Goal: Feedback & Contribution: Contribute content

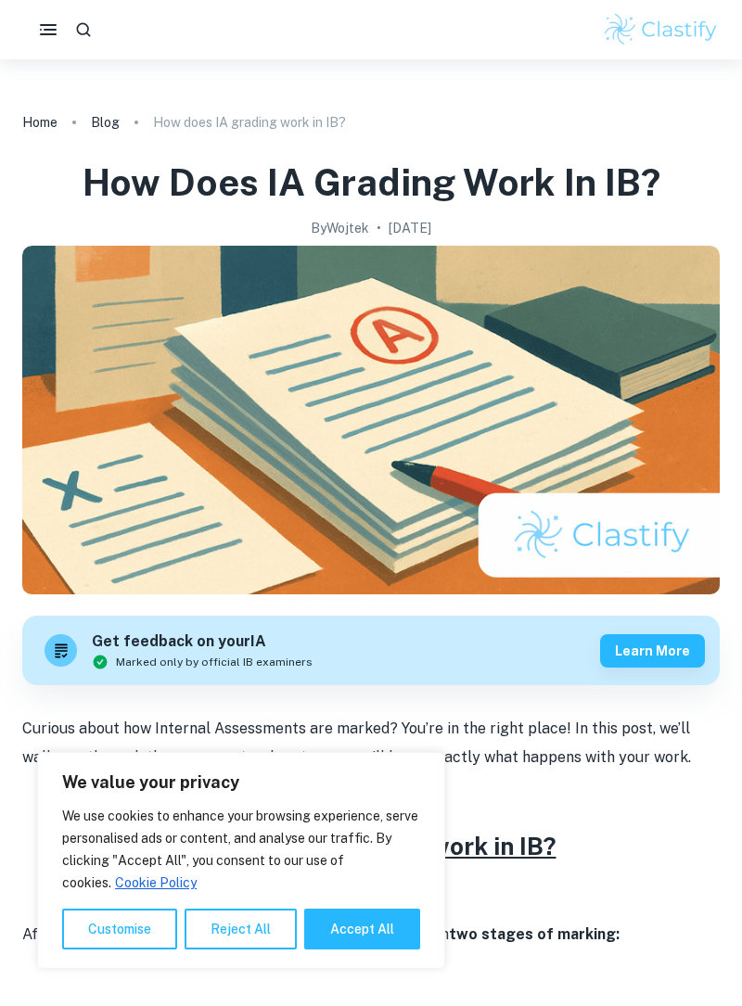
click at [49, 35] on icon "button" at bounding box center [48, 30] width 22 height 22
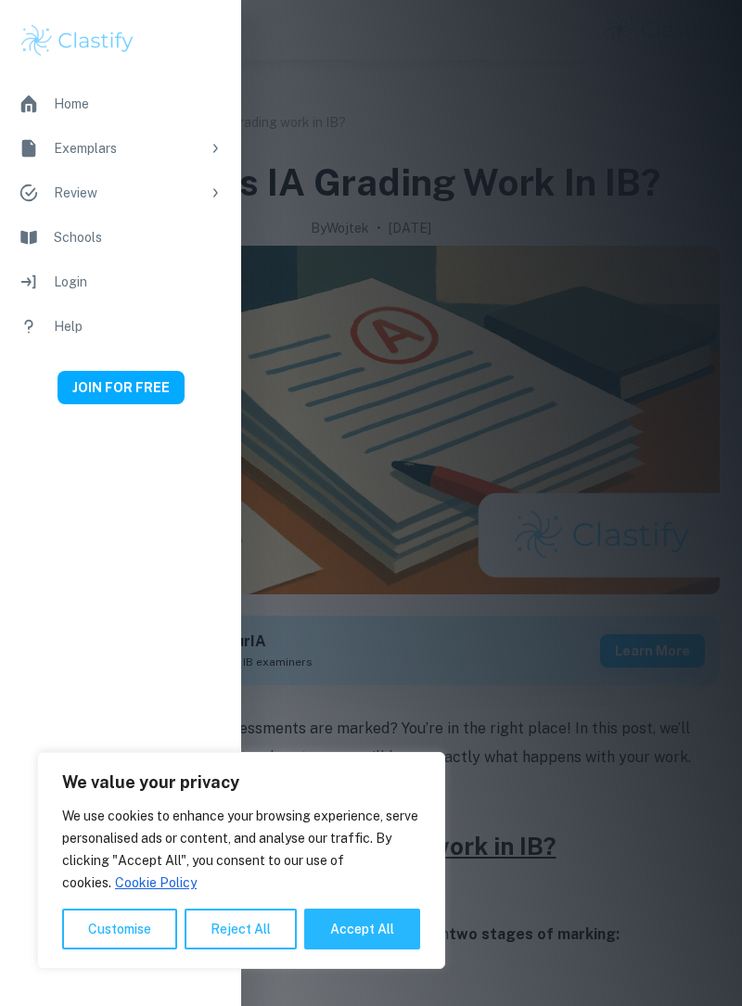
click at [35, 157] on icon at bounding box center [29, 148] width 20 height 20
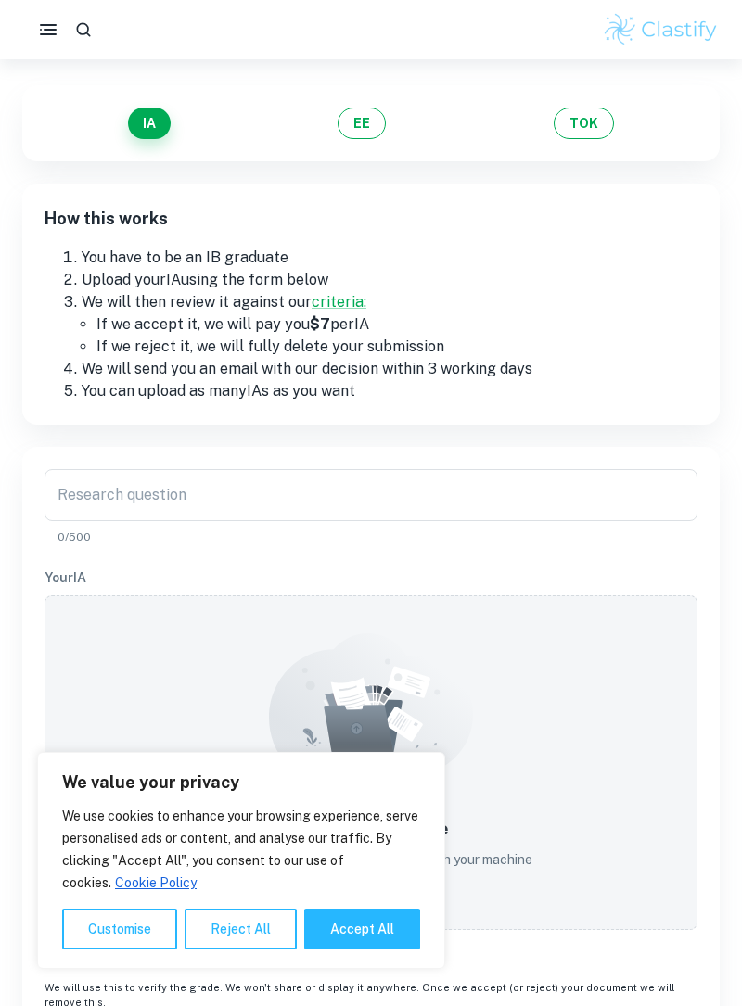
scroll to position [106, 0]
click at [85, 488] on div "Research question Research question 0/500" at bounding box center [371, 507] width 653 height 76
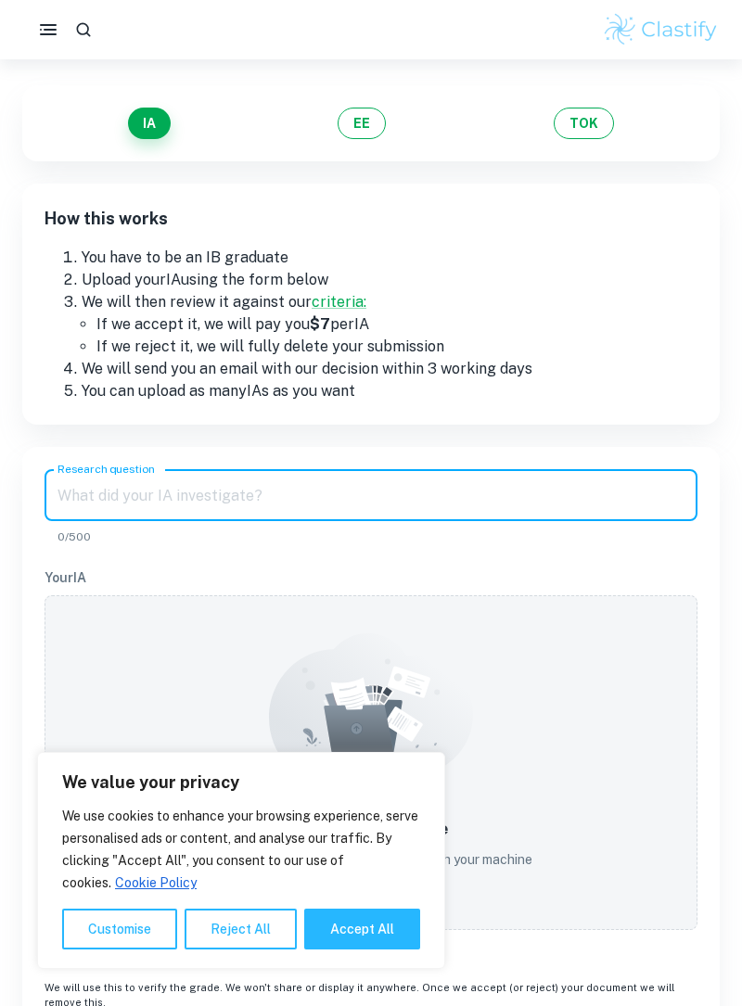
scroll to position [0, 0]
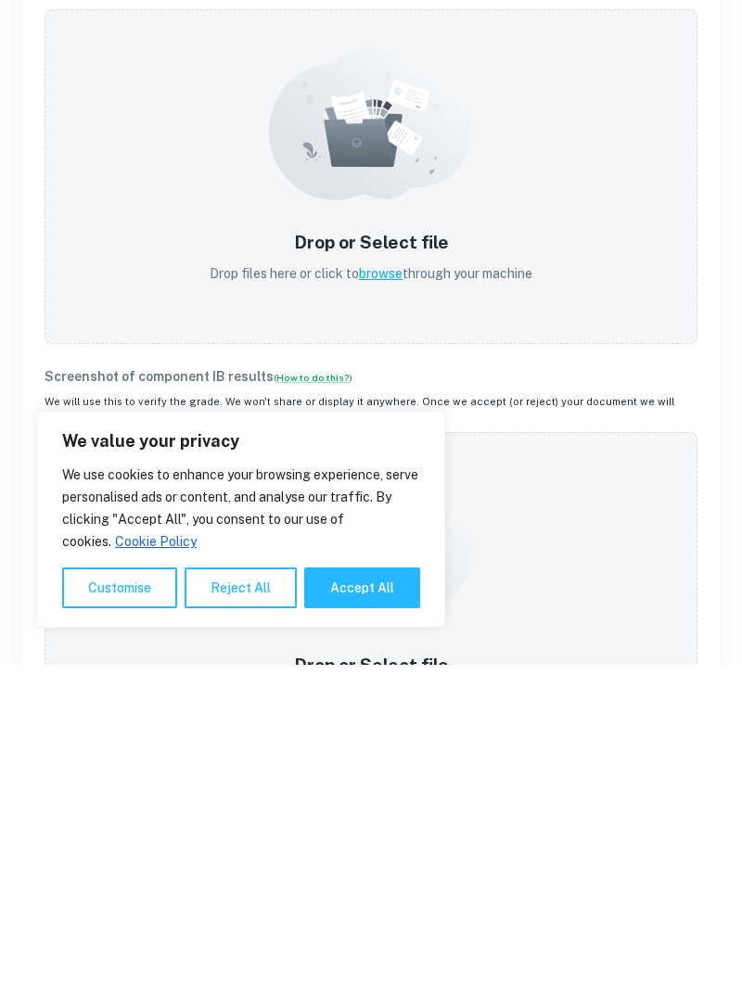
click at [358, 921] on button "Accept All" at bounding box center [362, 929] width 116 height 41
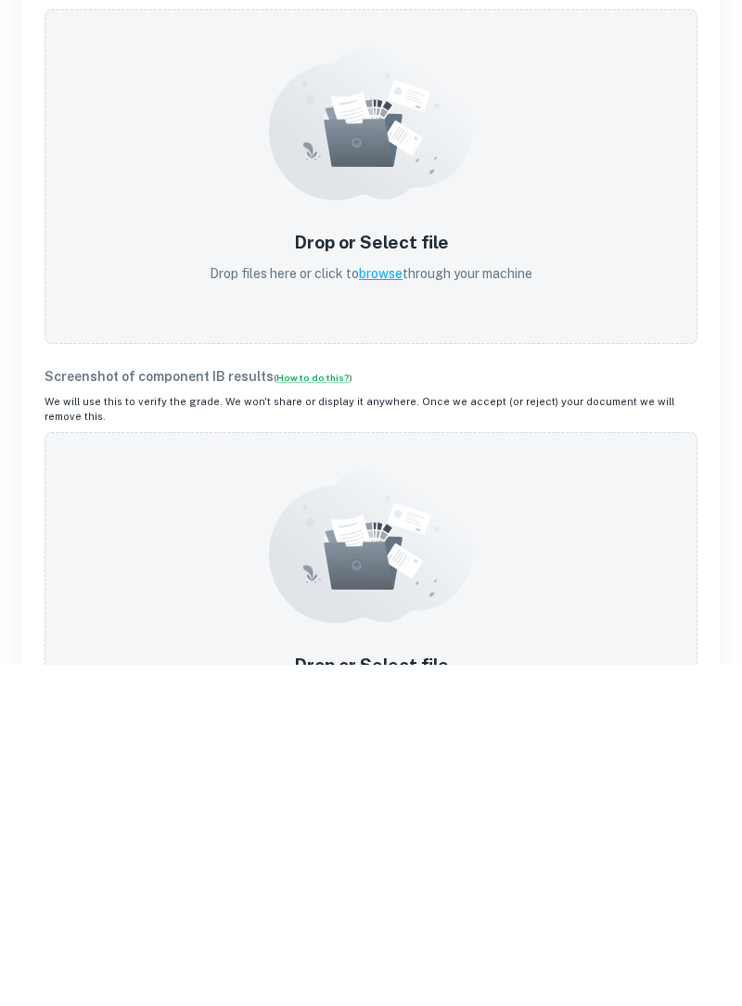
checkbox input "true"
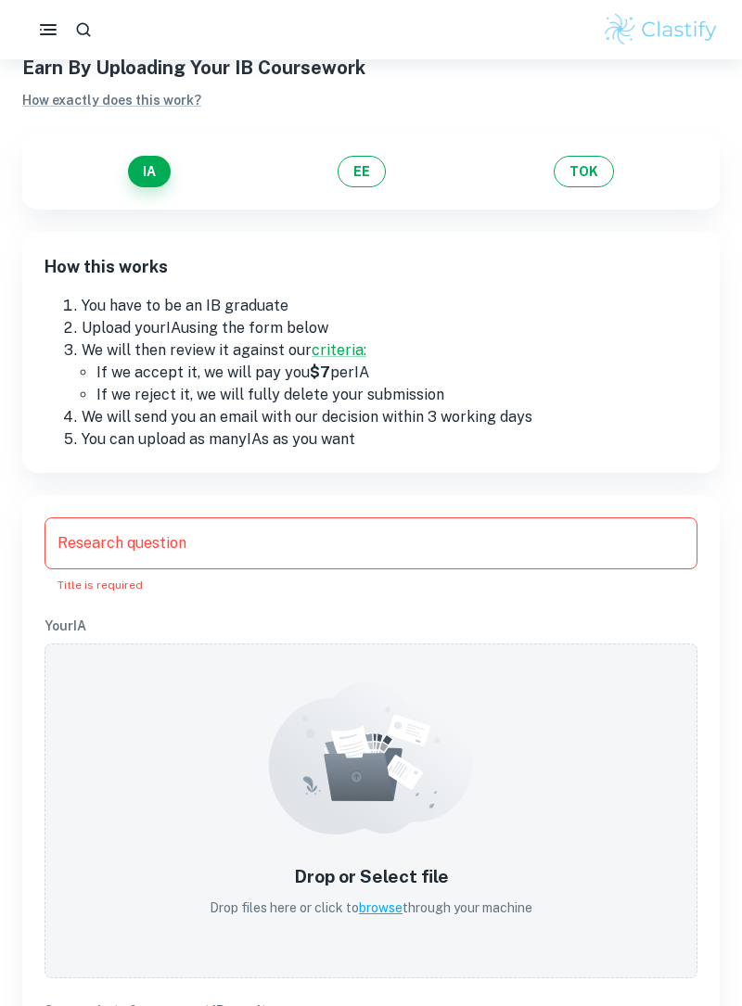
scroll to position [15, 0]
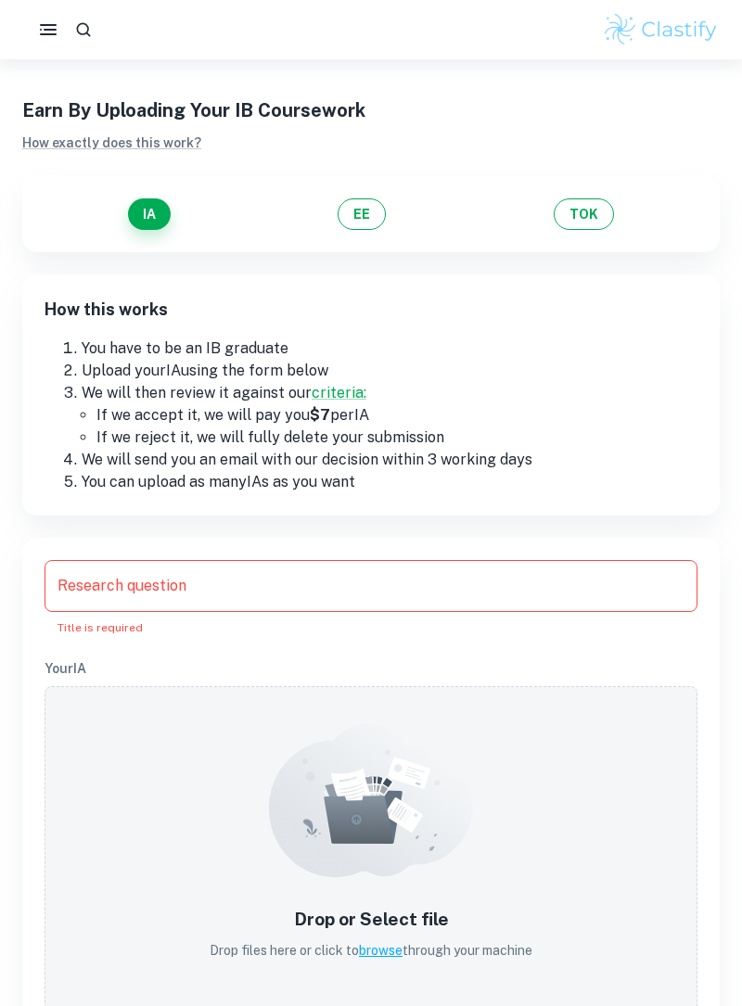
click at [139, 593] on div "Research question Research question Title is required" at bounding box center [371, 598] width 653 height 76
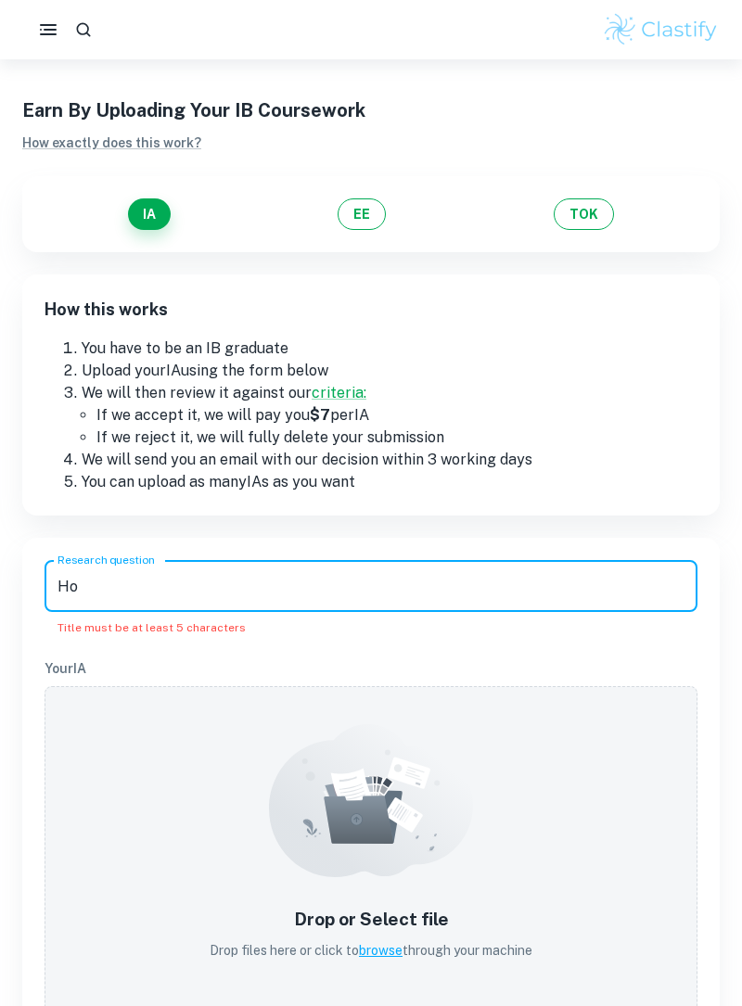
type input "H"
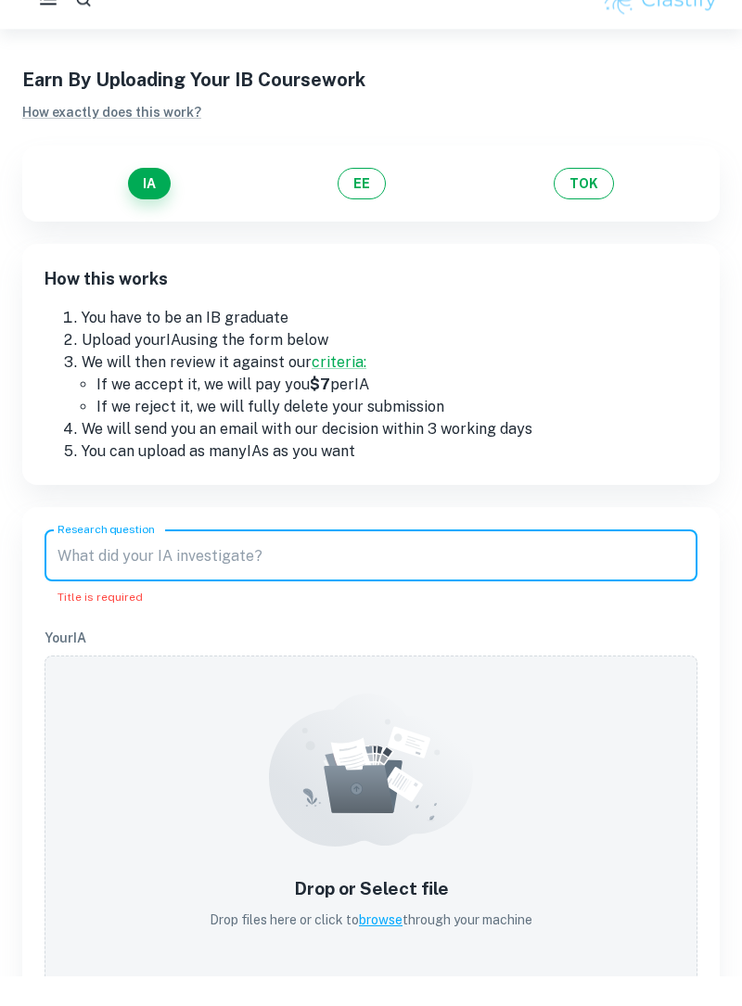
click at [360, 216] on button "EE" at bounding box center [361, 214] width 48 height 32
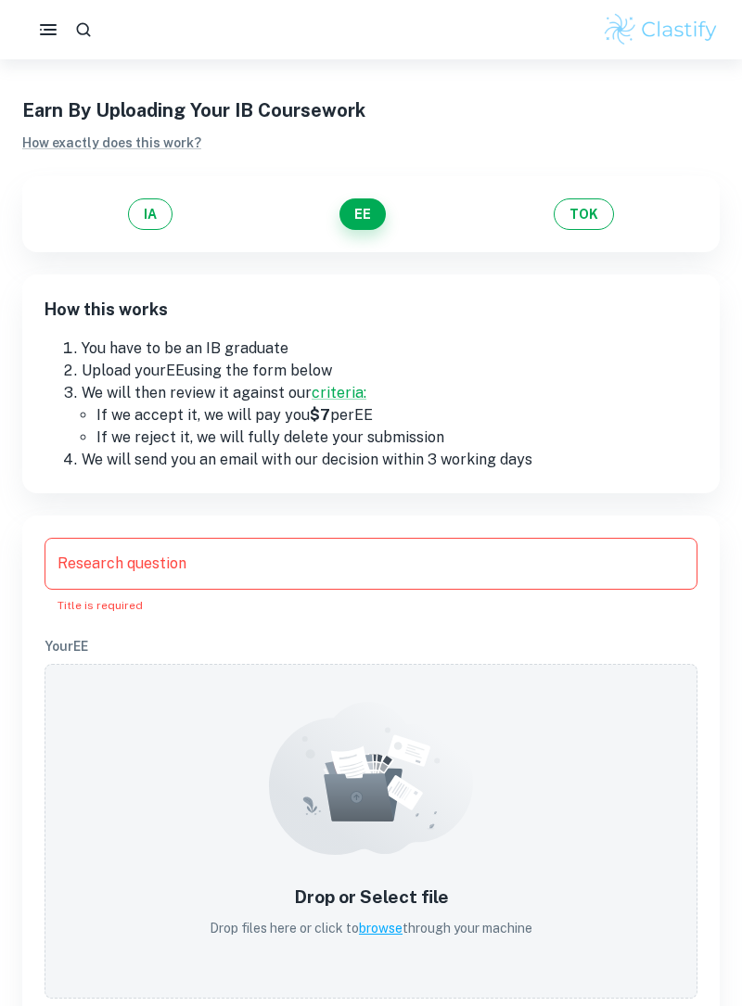
click at [144, 566] on div "Research question Research question Title is required" at bounding box center [371, 576] width 653 height 76
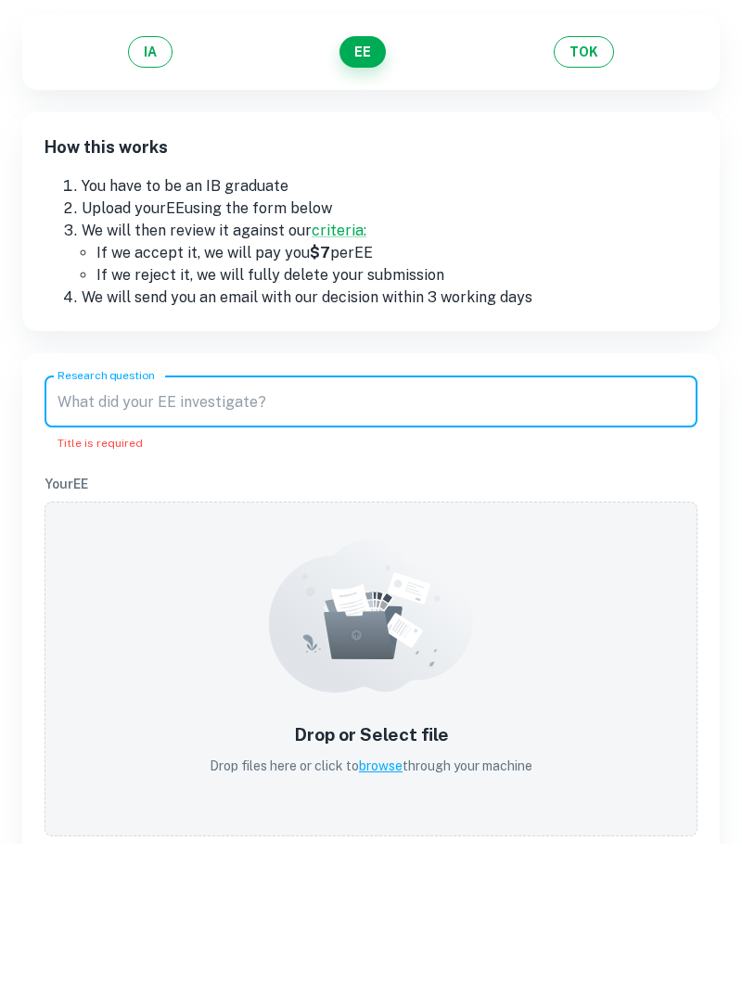
click at [107, 567] on input "Research question" at bounding box center [371, 564] width 653 height 52
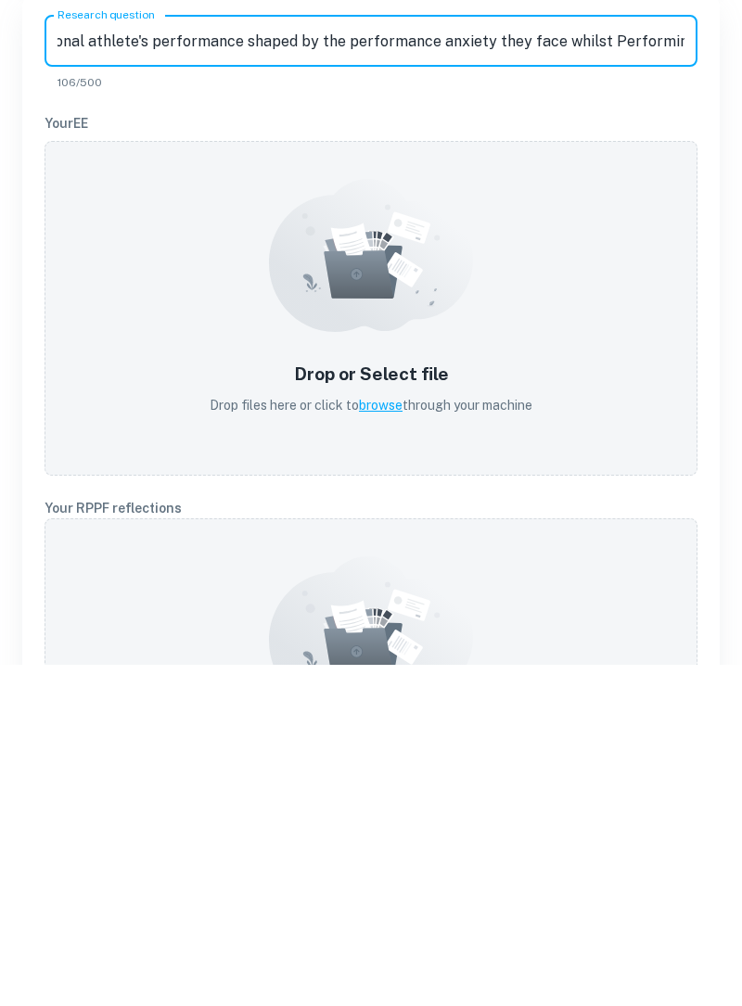
scroll to position [199, 0]
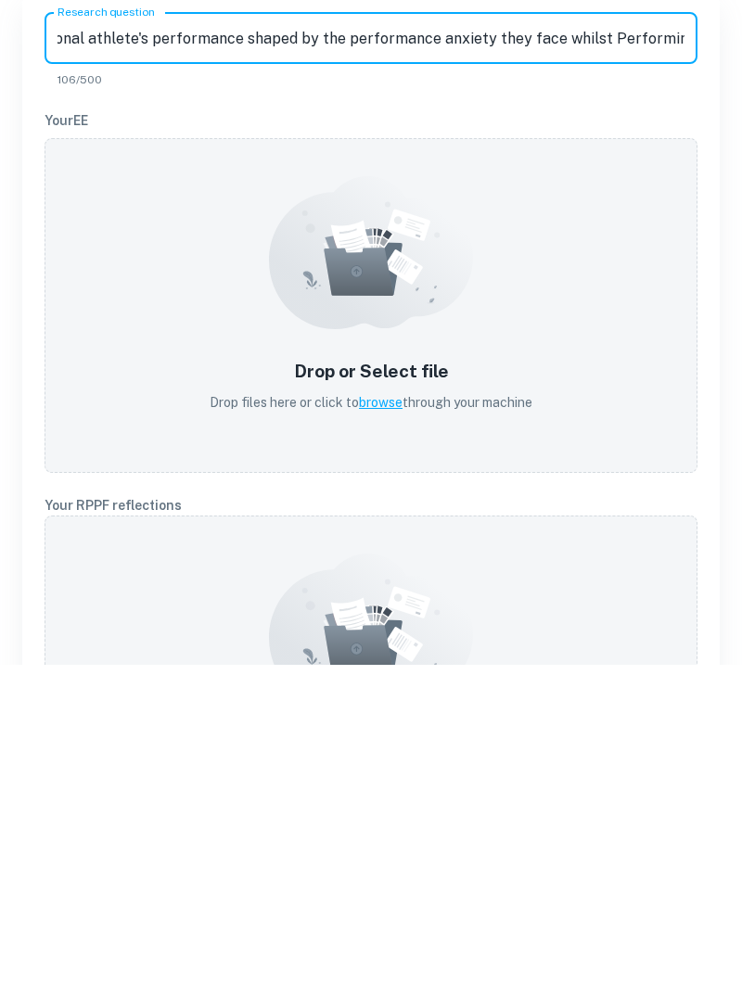
type input "How is a professional athlete's performance shaped by the performance anxiety t…"
click at [355, 742] on p "Drop files here or click to browse through your machine" at bounding box center [371, 743] width 323 height 20
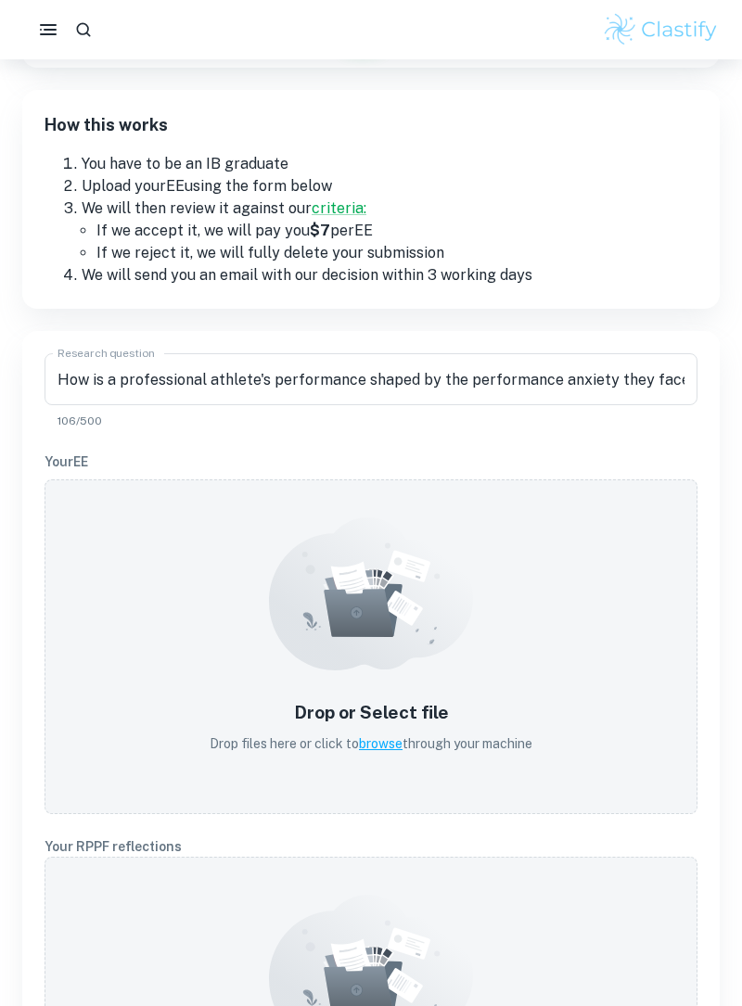
click at [375, 747] on span "browse" at bounding box center [381, 743] width 44 height 15
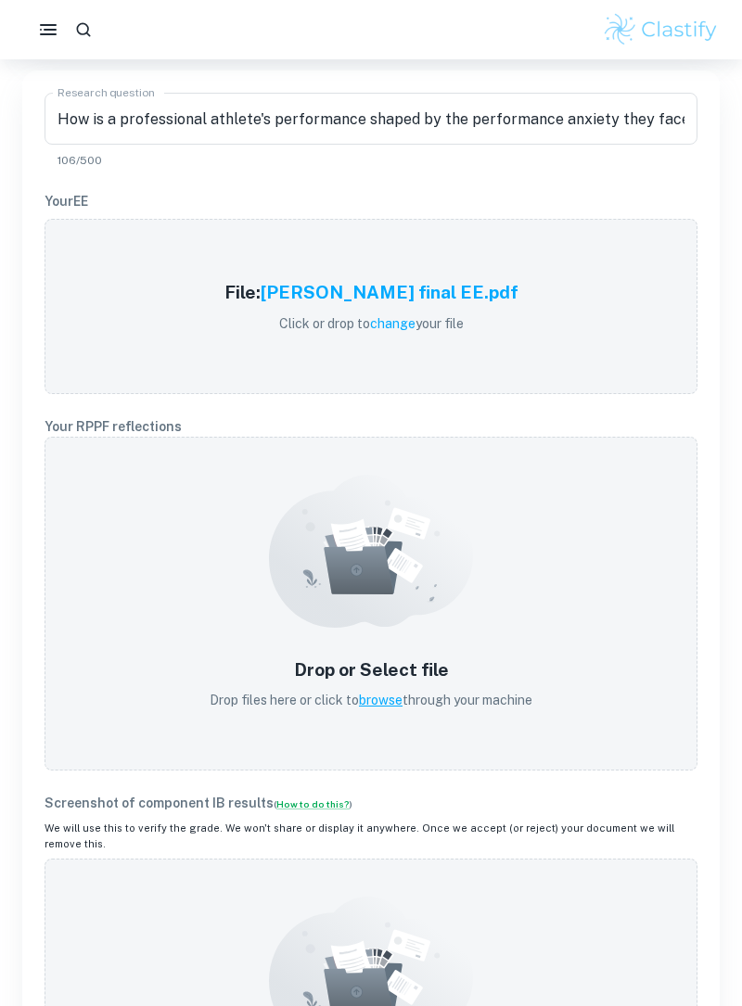
scroll to position [463, 0]
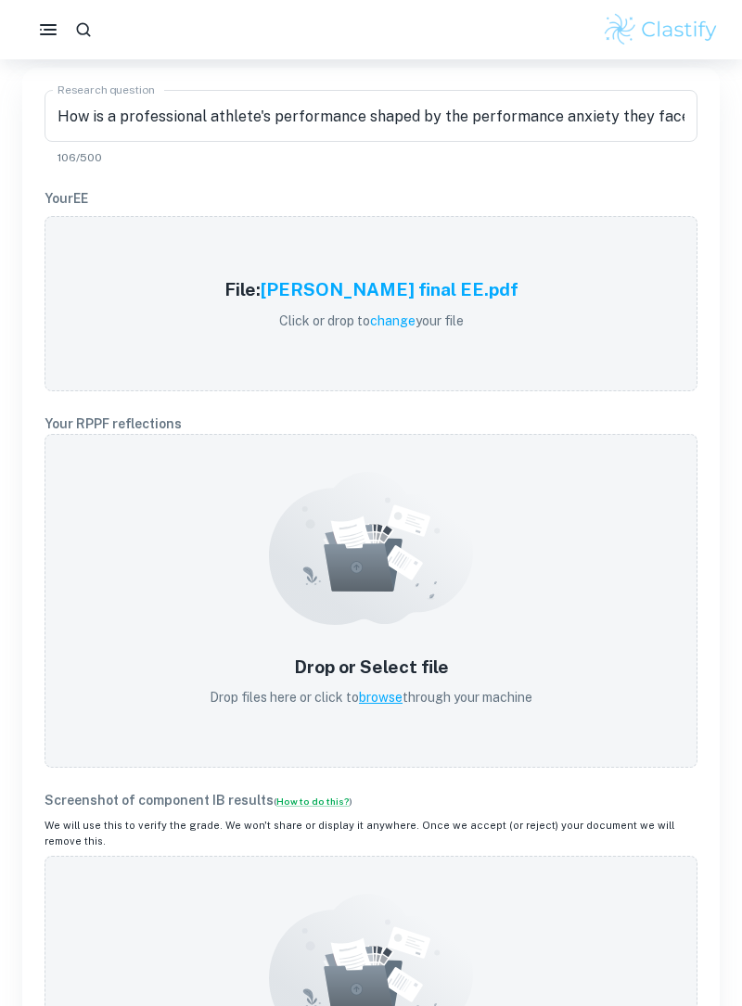
click at [355, 294] on h5 "Simran final EE.pdf" at bounding box center [390, 289] width 258 height 27
click at [392, 326] on span "change" at bounding box center [392, 320] width 45 height 15
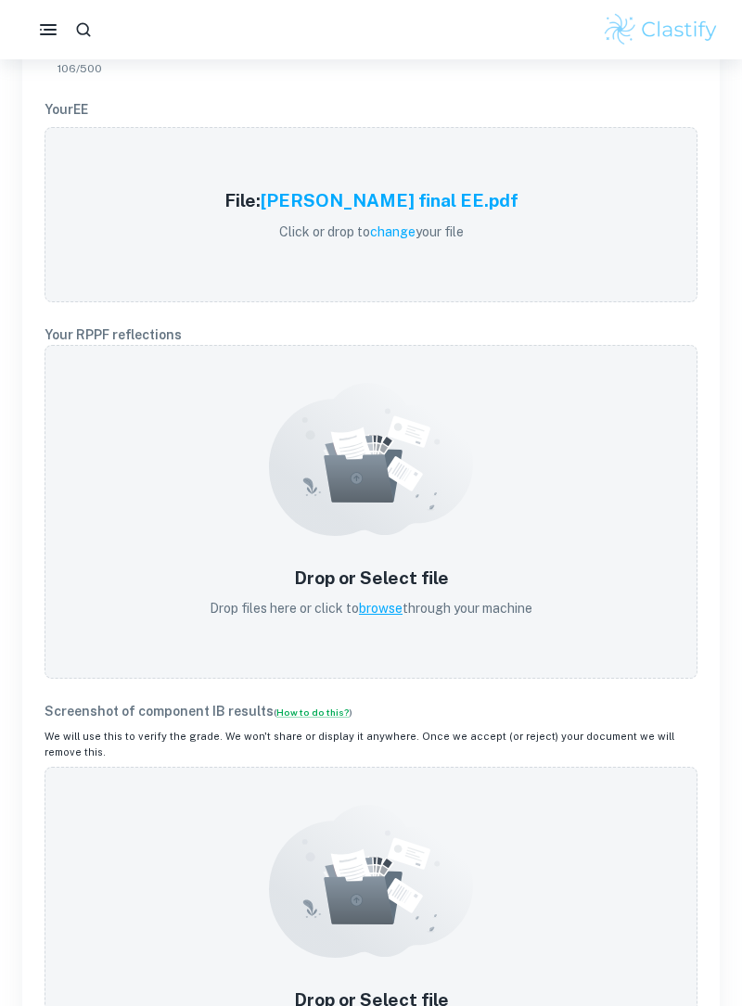
click at [393, 240] on p "Click or drop to change your file" at bounding box center [371, 232] width 294 height 20
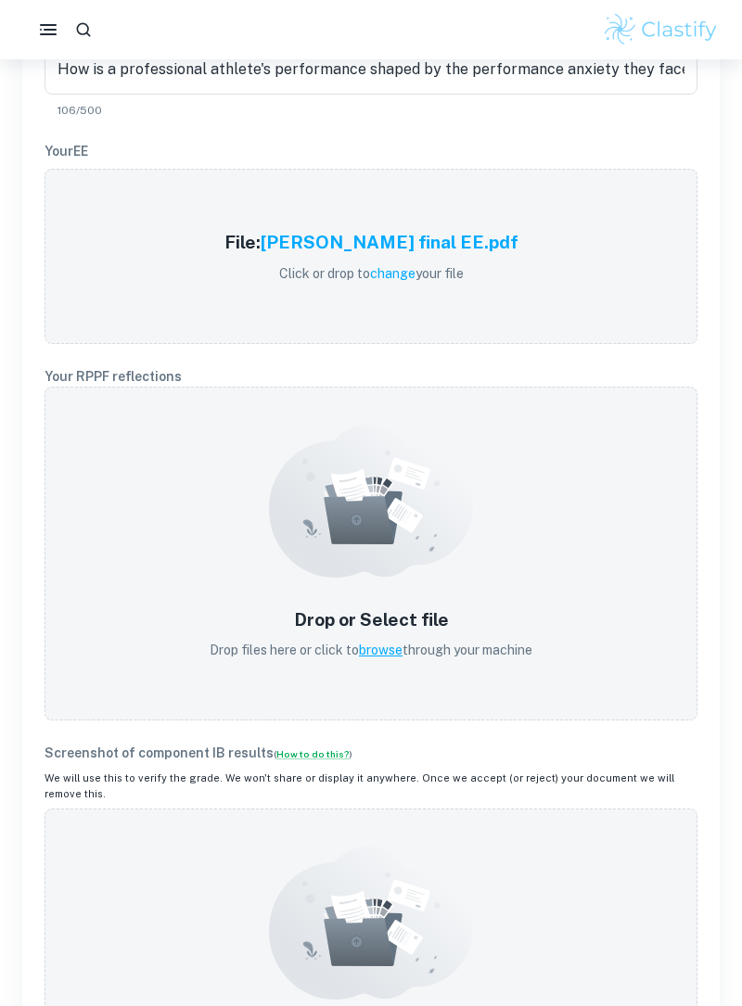
scroll to position [510, 0]
click at [1, 961] on div "IA EE TOK How this works You have to be an IB graduate Upload your EE using the…" at bounding box center [359, 412] width 719 height 1507
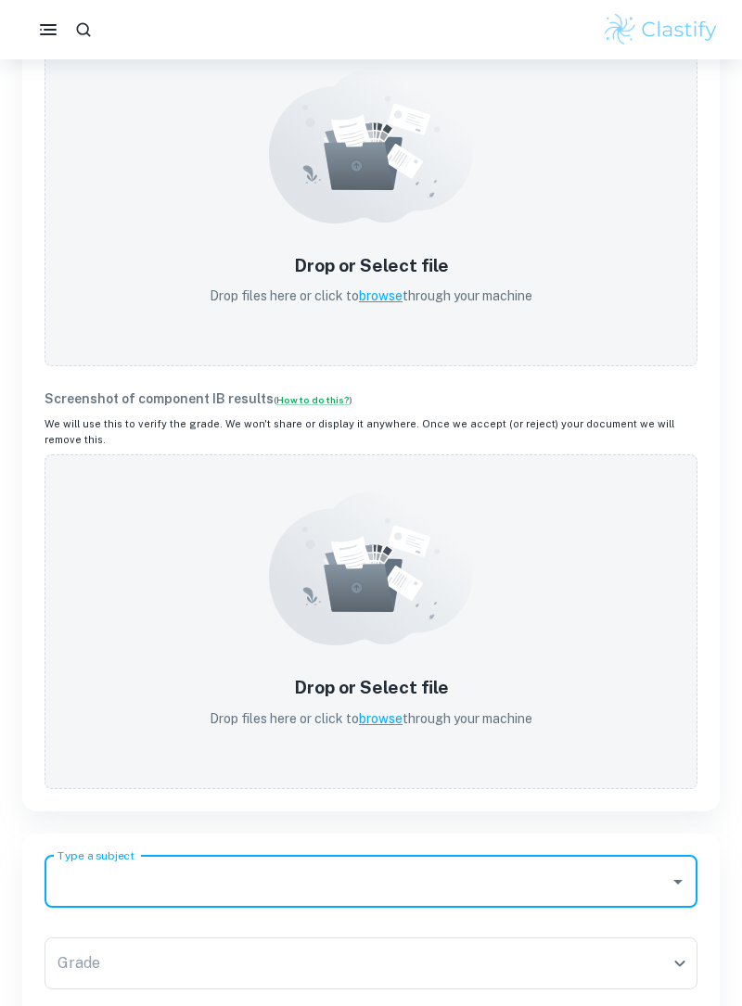
scroll to position [884, 0]
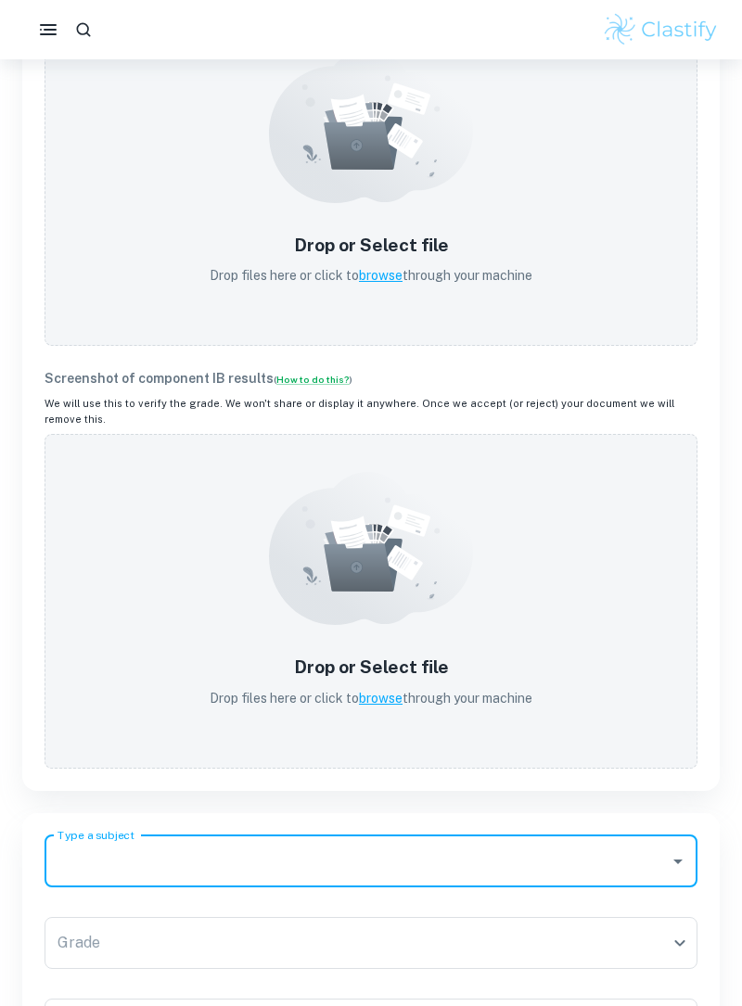
click at [102, 844] on input "Type a subject" at bounding box center [357, 861] width 608 height 35
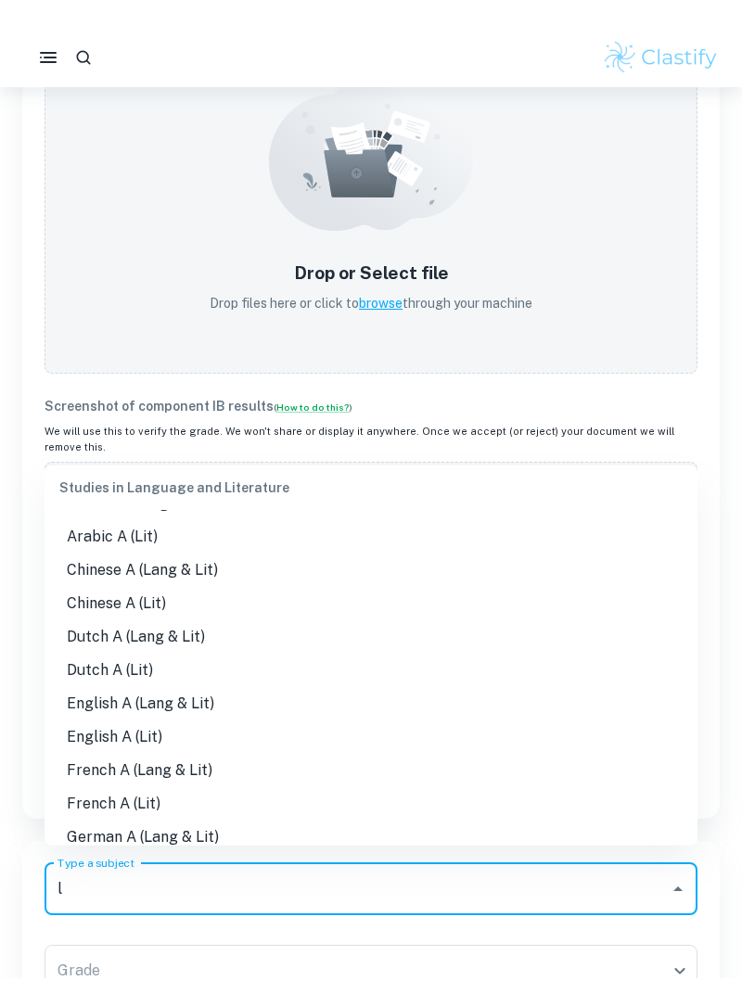
scroll to position [32, 0]
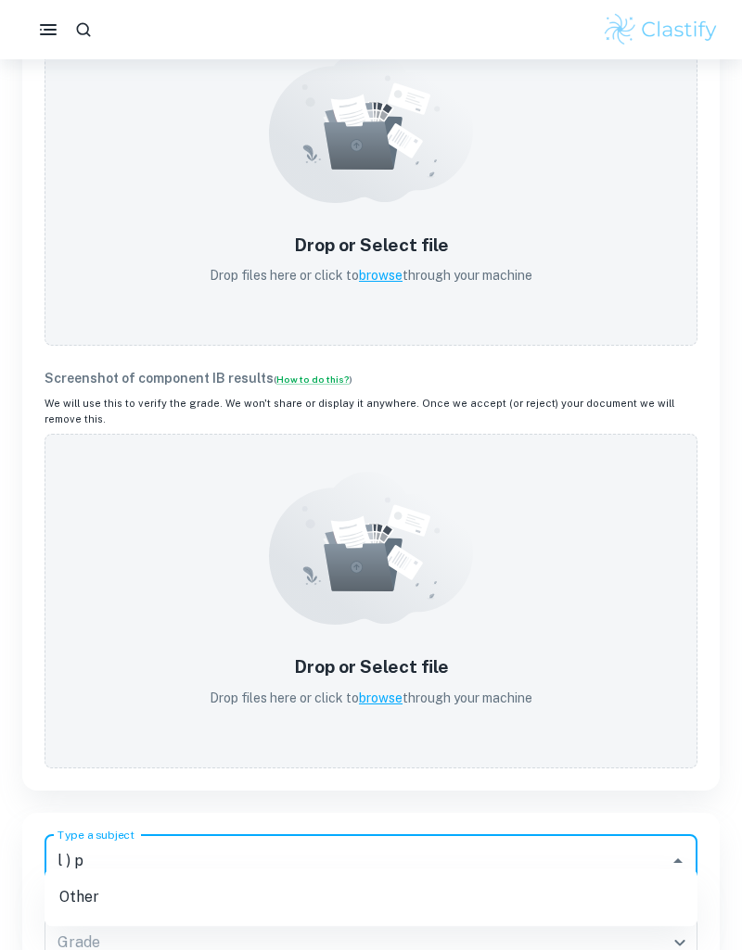
click at [197, 844] on input "l ) p" at bounding box center [357, 861] width 608 height 35
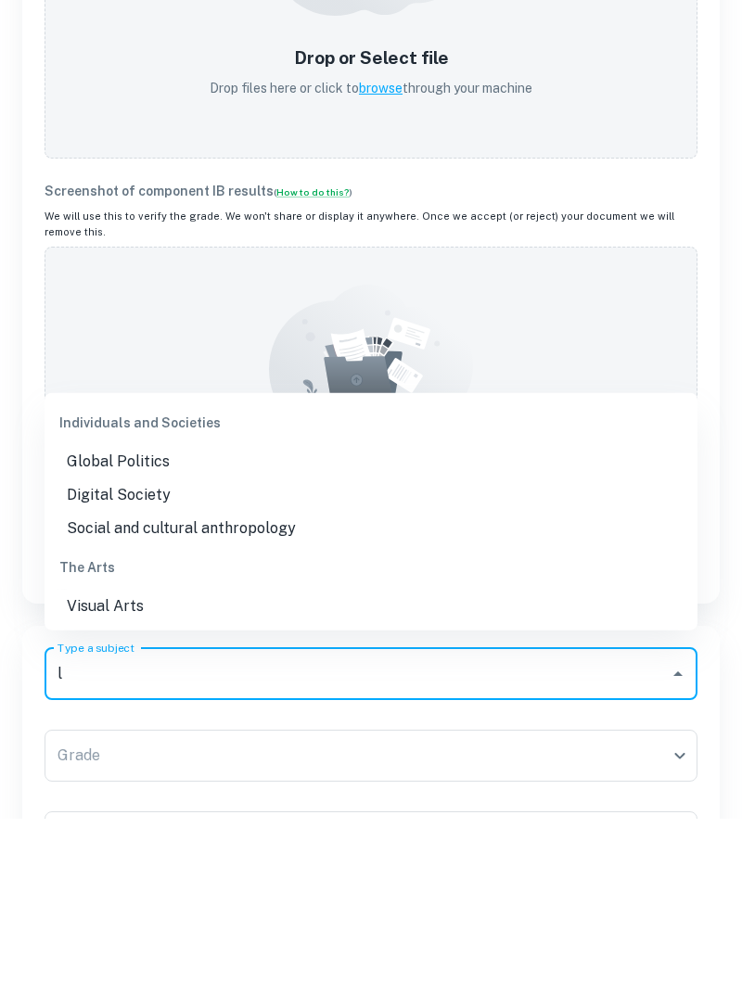
type input "l"
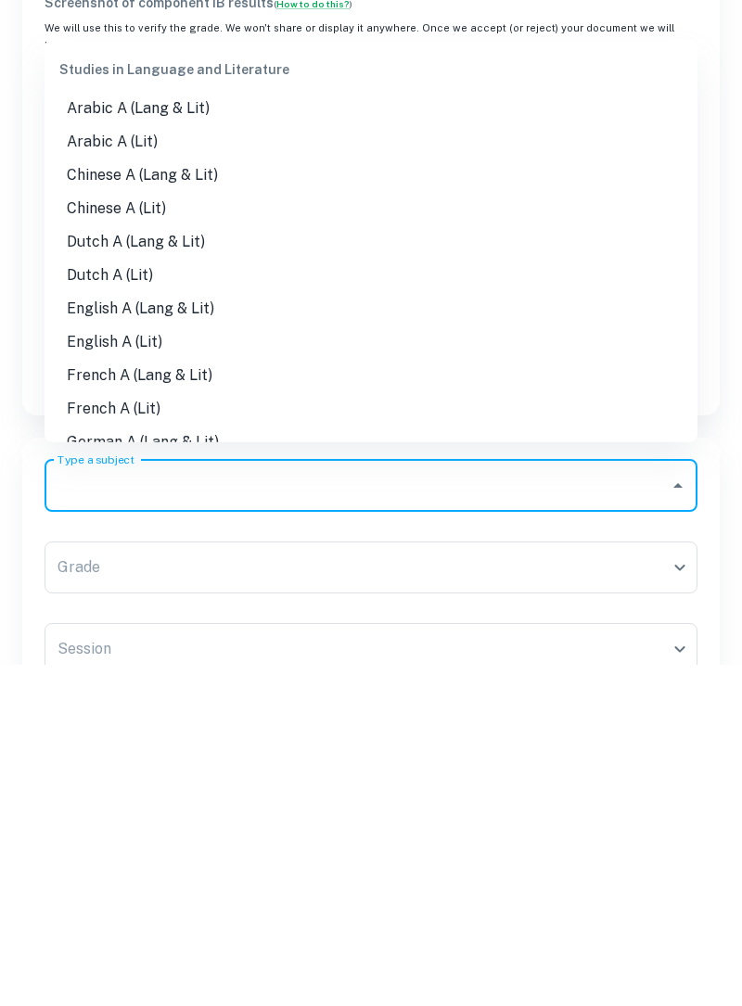
scroll to position [920, 0]
click at [64, 814] on input "Type a subject" at bounding box center [357, 825] width 608 height 35
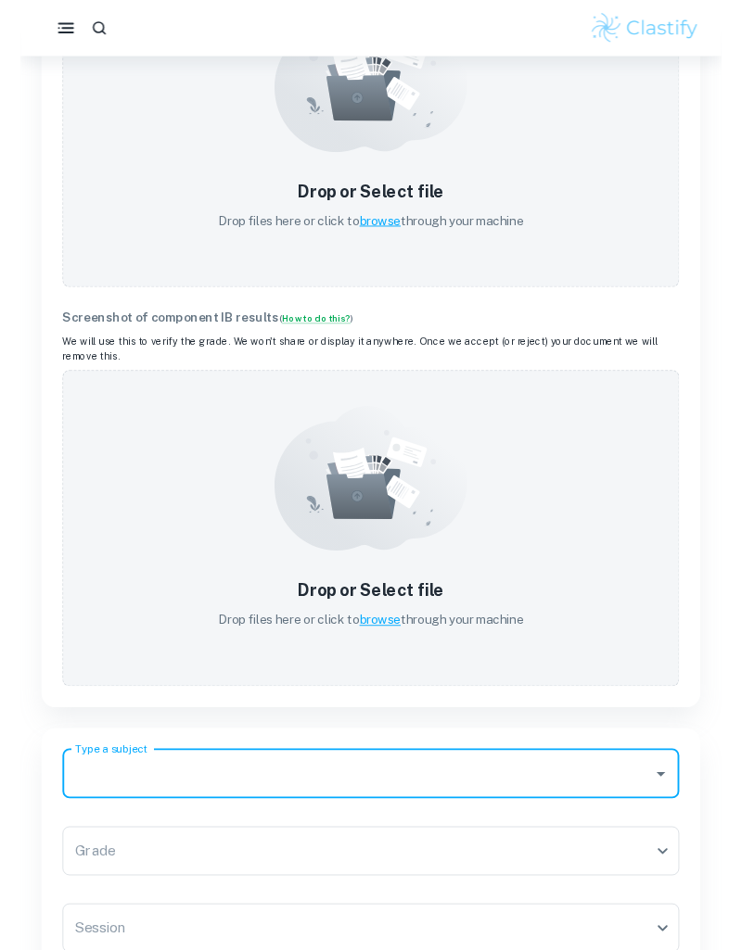
scroll to position [927, 0]
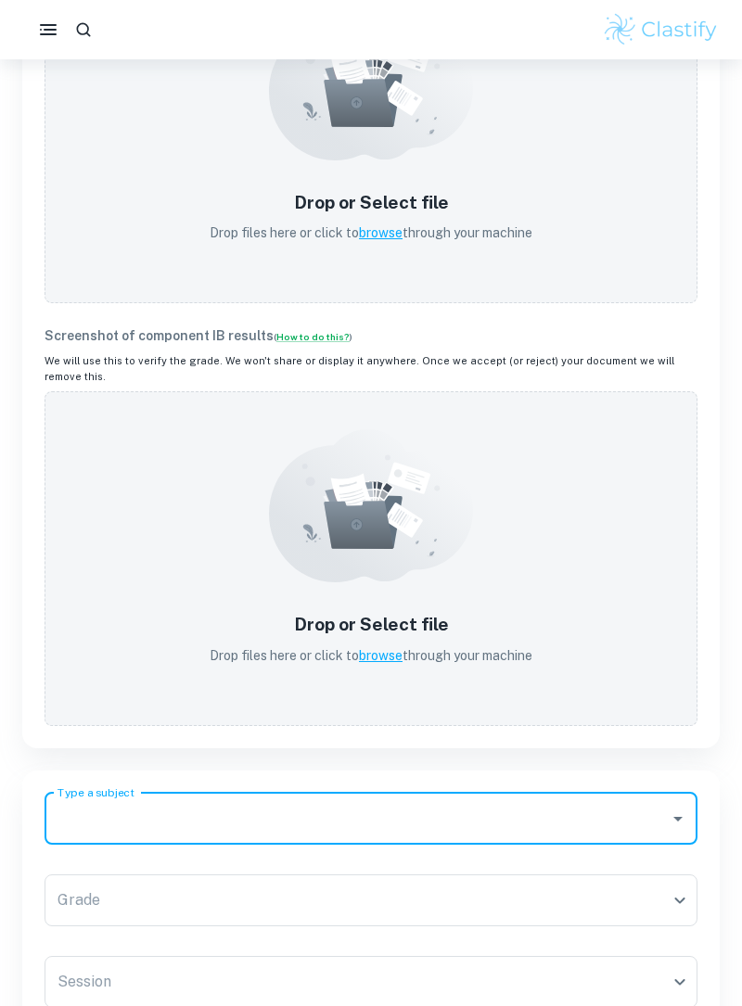
click at [112, 803] on input "Type a subject" at bounding box center [357, 818] width 608 height 35
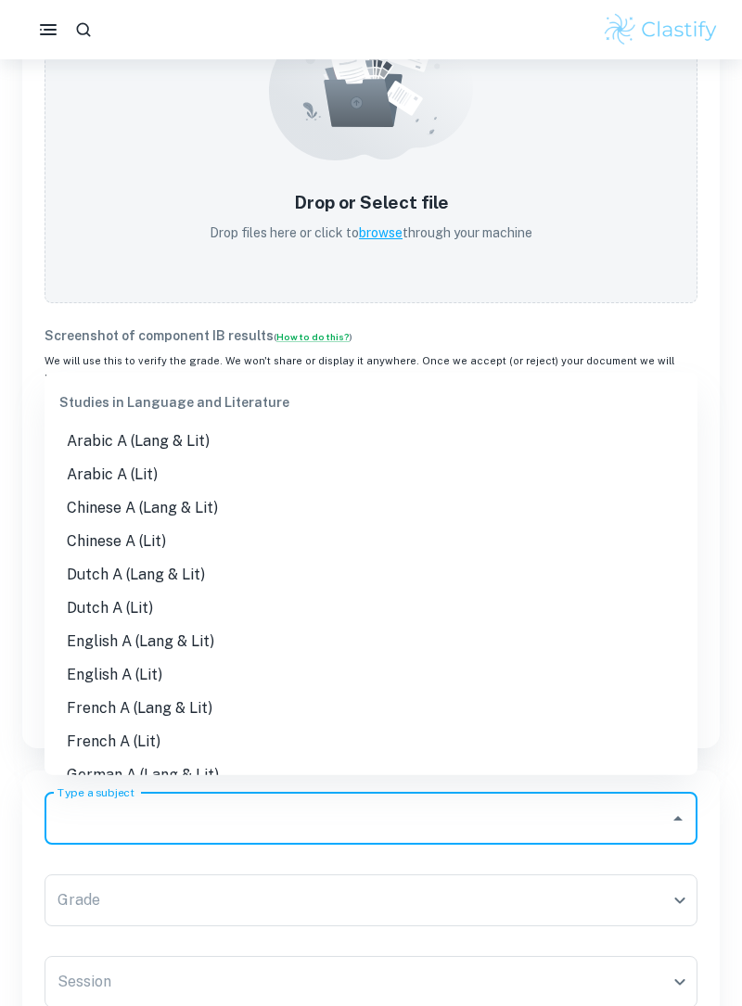
click at [35, 792] on div "Type a subject Type a subject Grade ​ Grade Session ​ Session" at bounding box center [370, 903] width 697 height 267
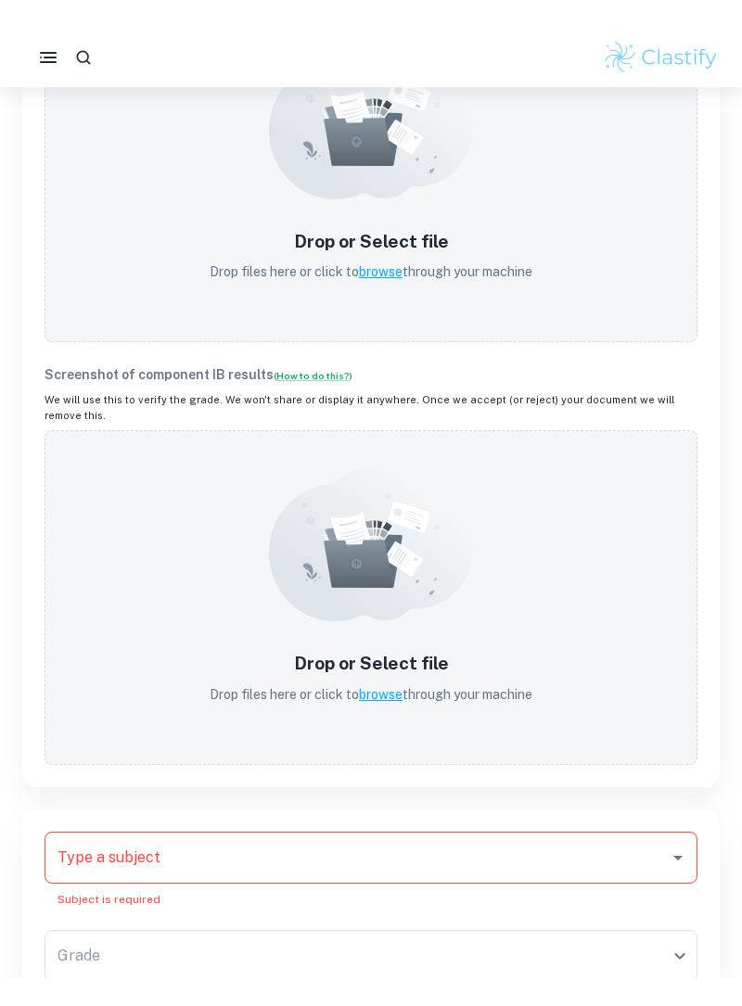
scroll to position [918, 0]
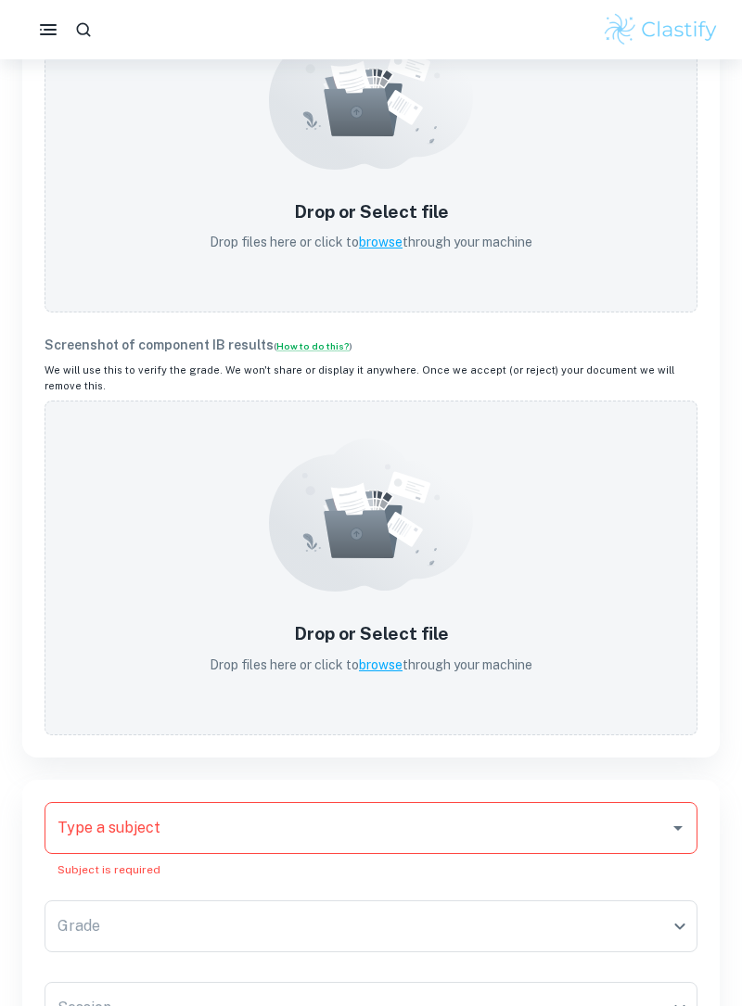
click at [94, 810] on div "Type a subject Type a subject" at bounding box center [371, 828] width 653 height 52
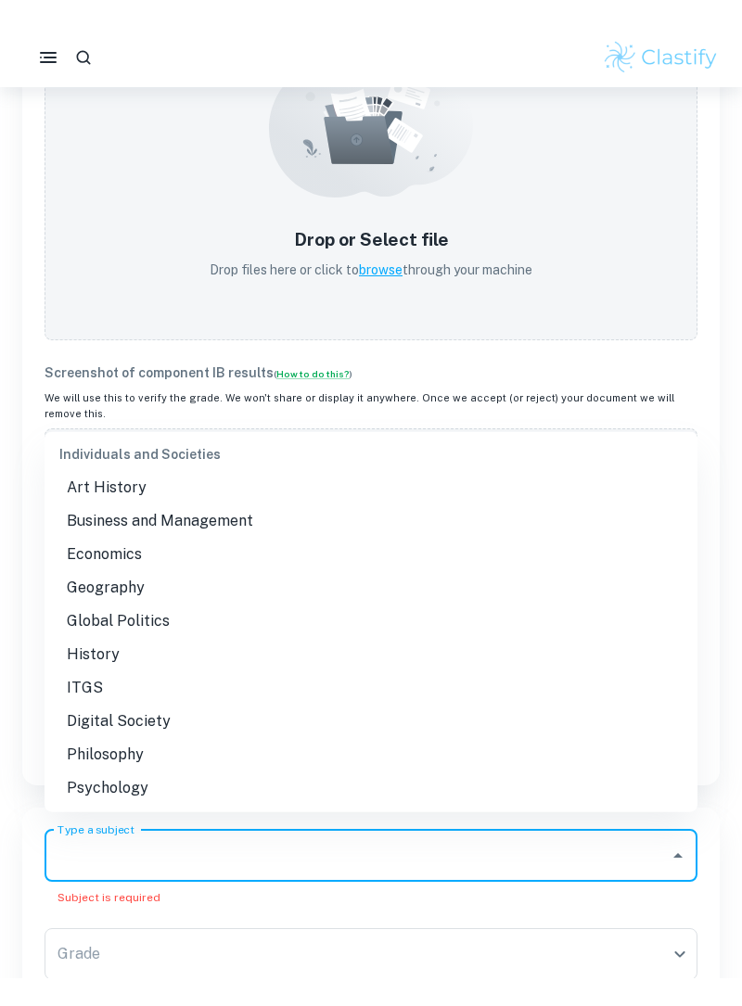
scroll to position [1610, 0]
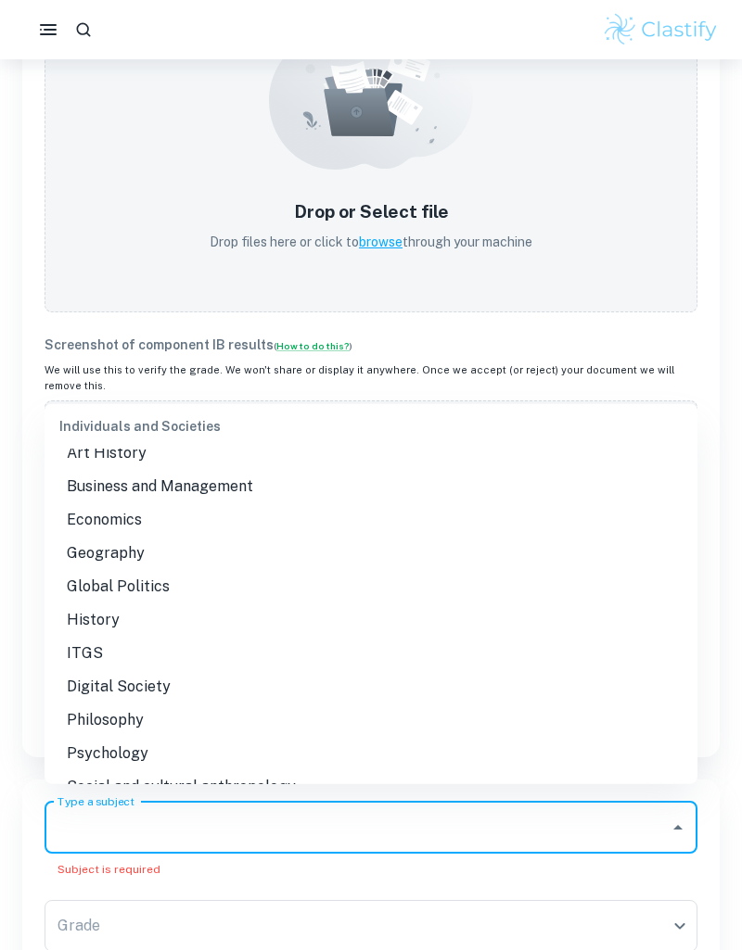
click at [101, 737] on li "Psychology" at bounding box center [371, 753] width 653 height 33
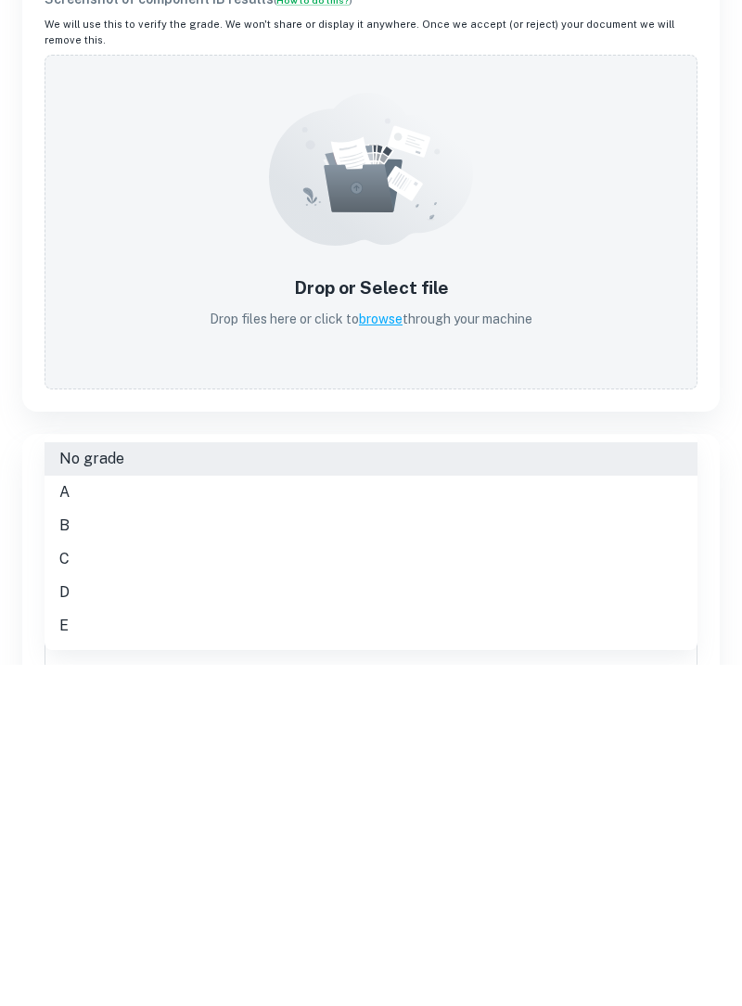
scroll to position [922, 0]
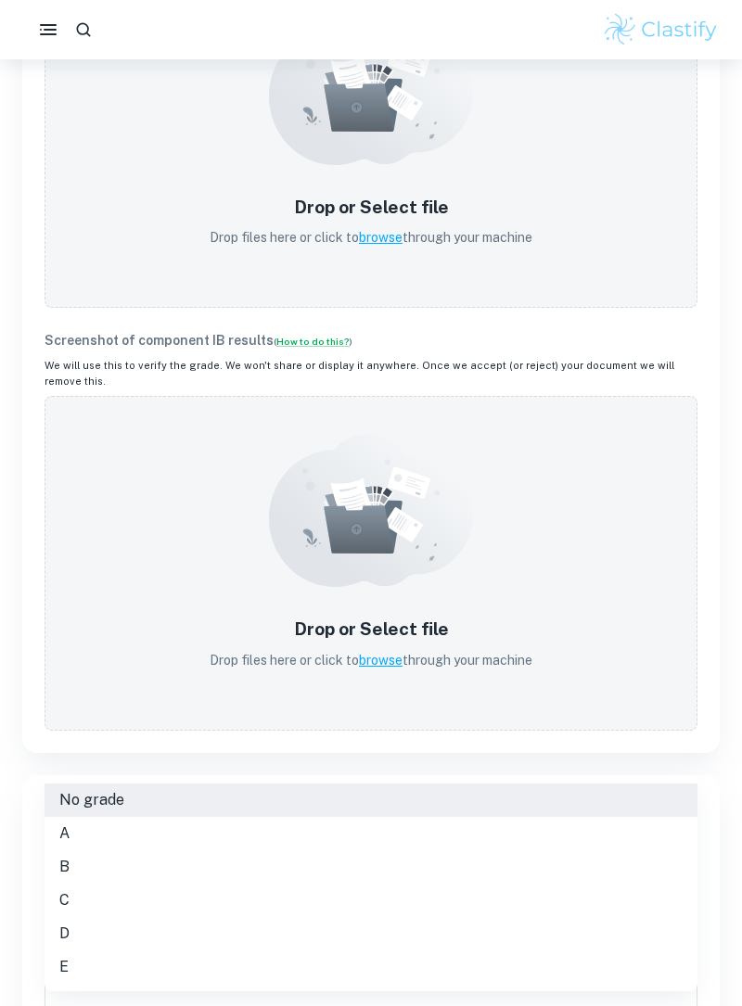
click at [84, 929] on li "D" at bounding box center [371, 933] width 653 height 33
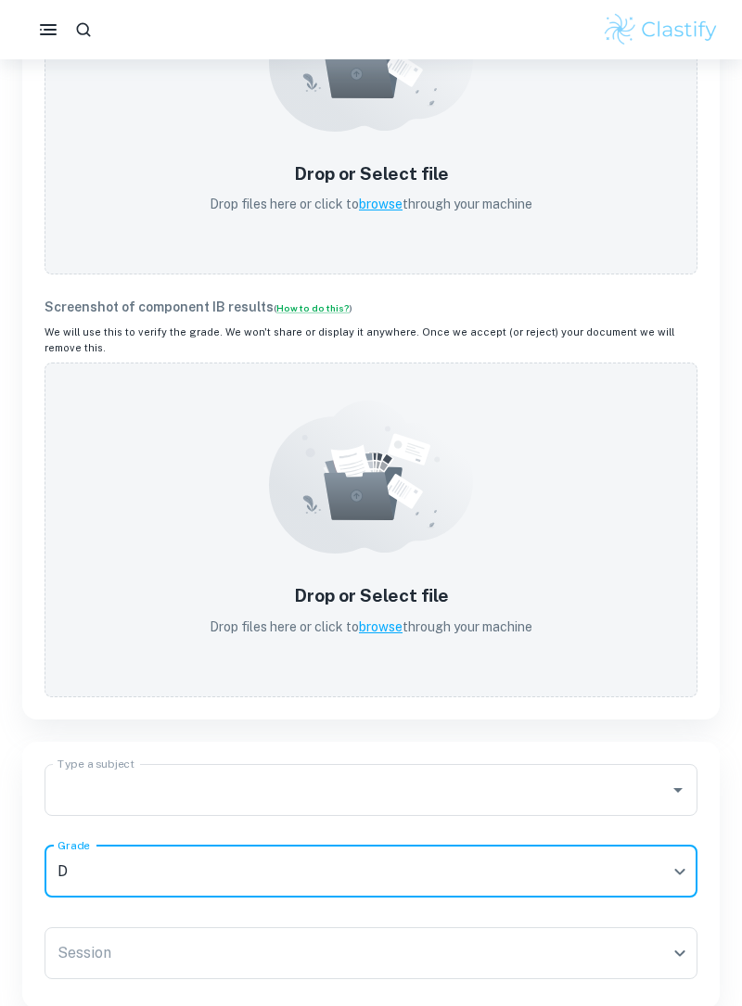
scroll to position [960, 0]
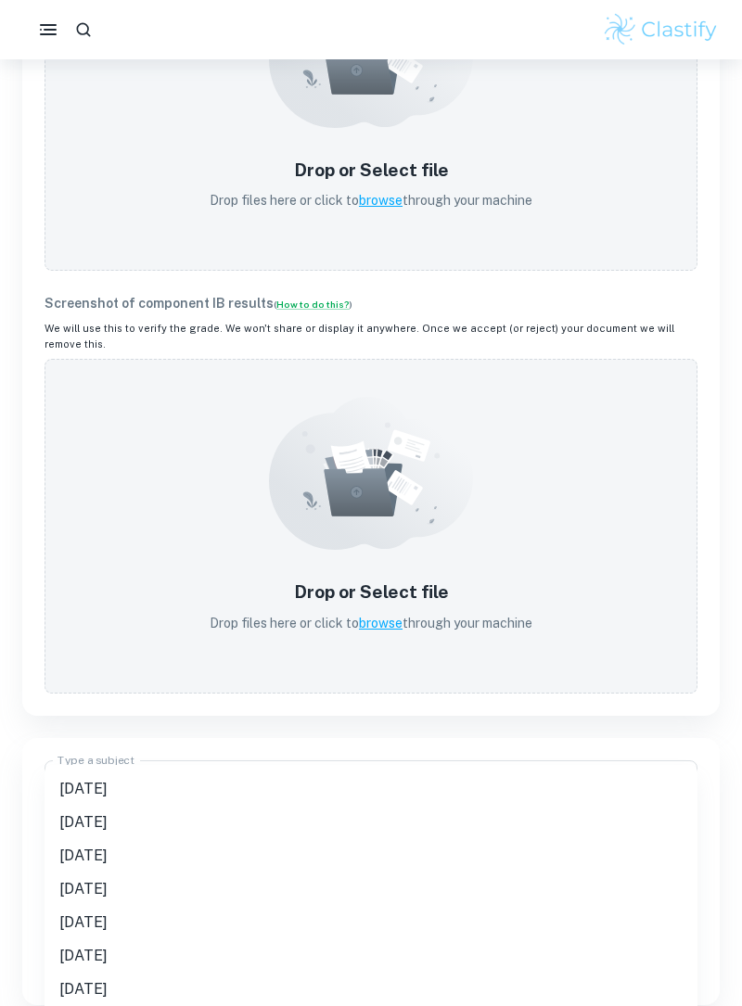
click at [90, 792] on li "May 2025" at bounding box center [371, 788] width 653 height 33
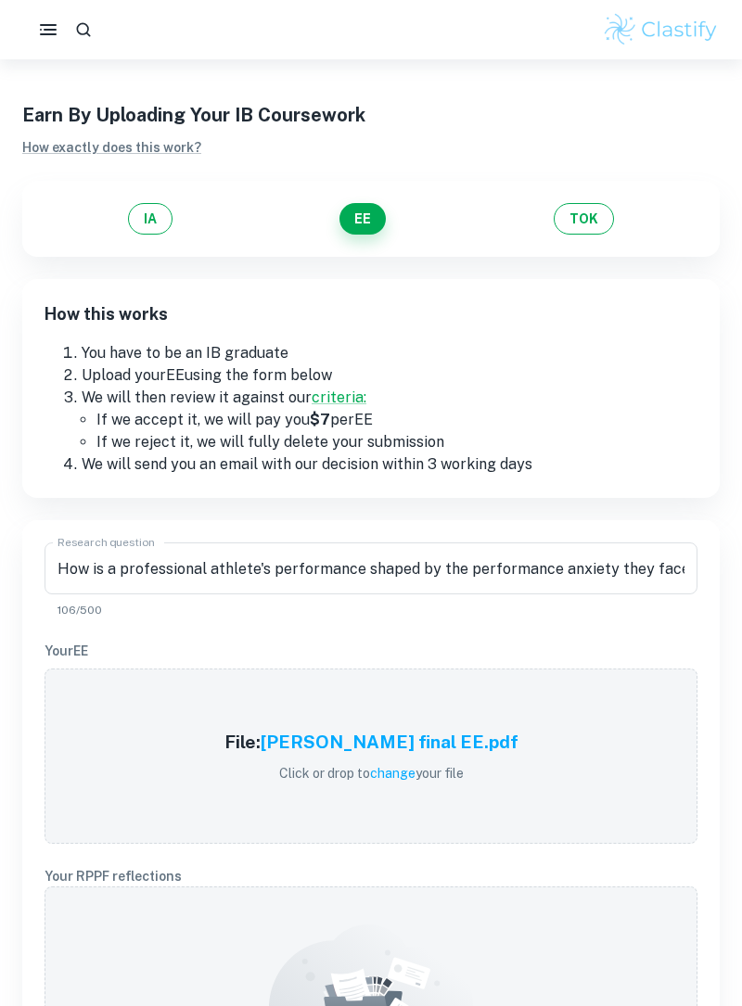
scroll to position [11, 0]
click at [105, 789] on div "File: Simran final EE.pdf Click or drop to change your file" at bounding box center [371, 755] width 653 height 175
click at [393, 770] on span "change" at bounding box center [392, 772] width 45 height 15
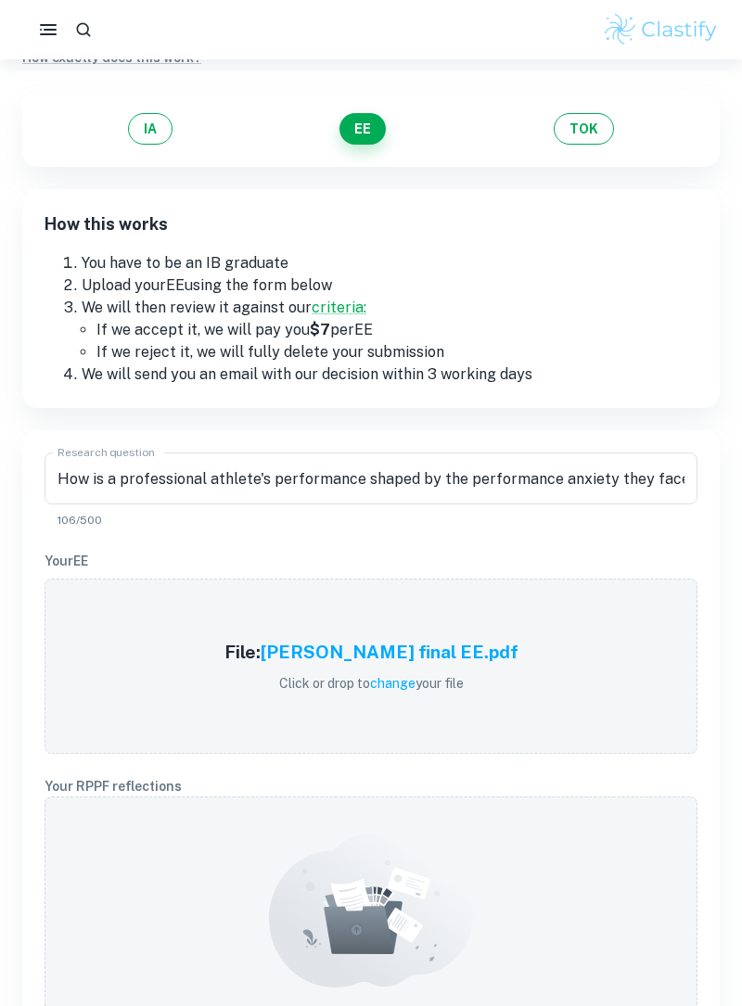
click at [404, 669] on div "File: Simran final EE.pdf" at bounding box center [371, 656] width 294 height 34
click at [401, 681] on span "change" at bounding box center [392, 683] width 45 height 15
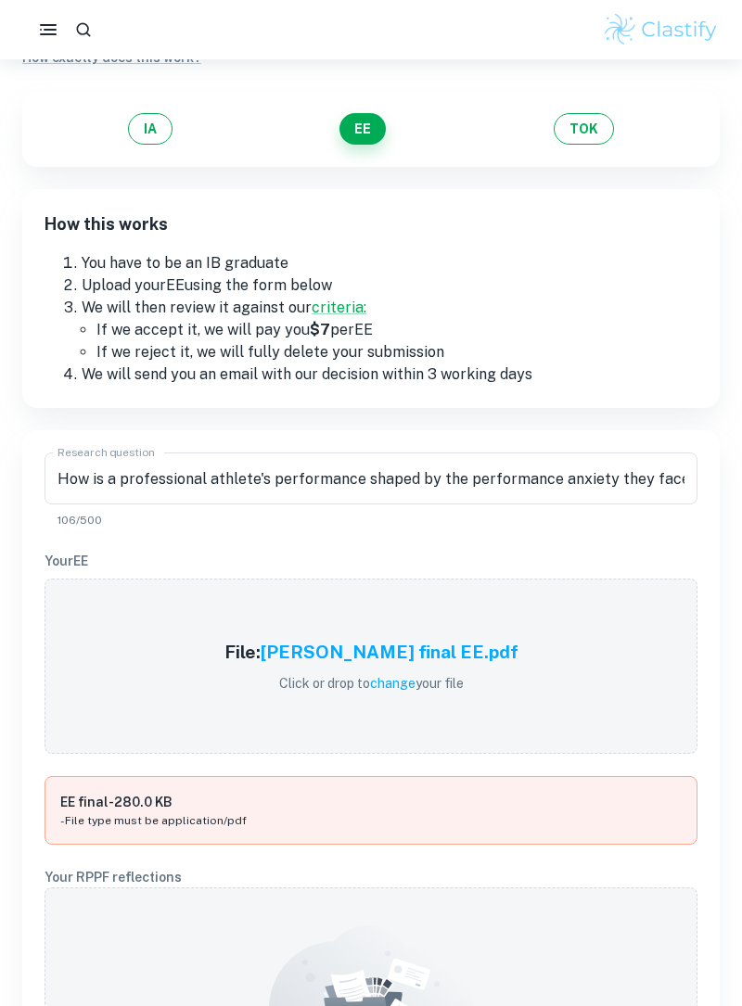
click at [395, 673] on p "Click or drop to change your file" at bounding box center [371, 683] width 294 height 20
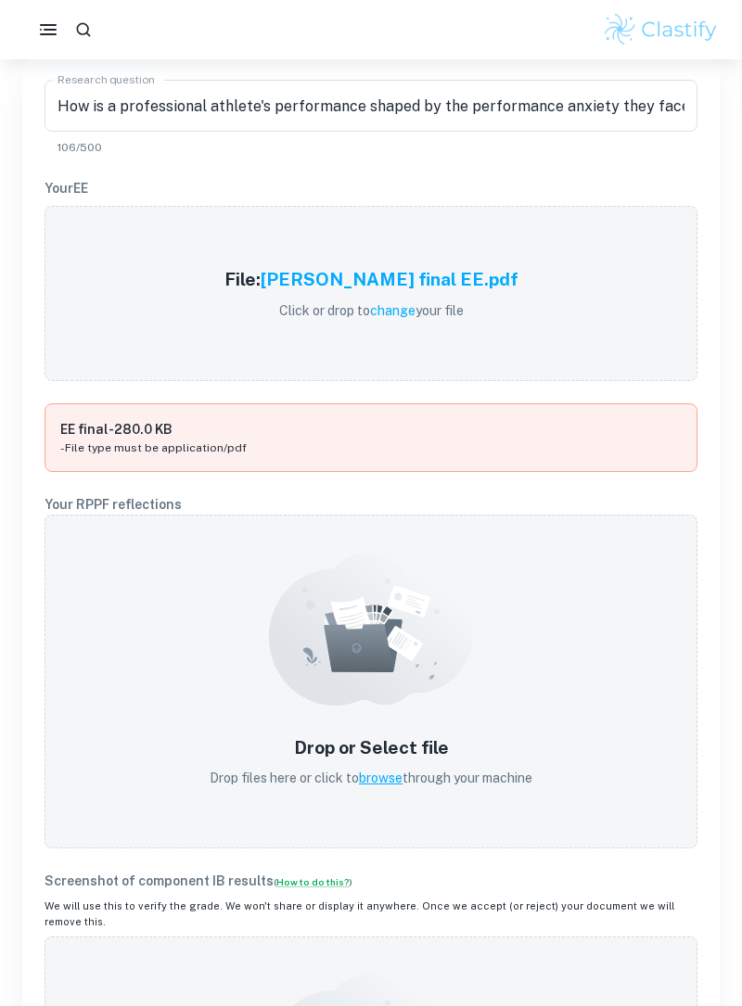
scroll to position [478, 0]
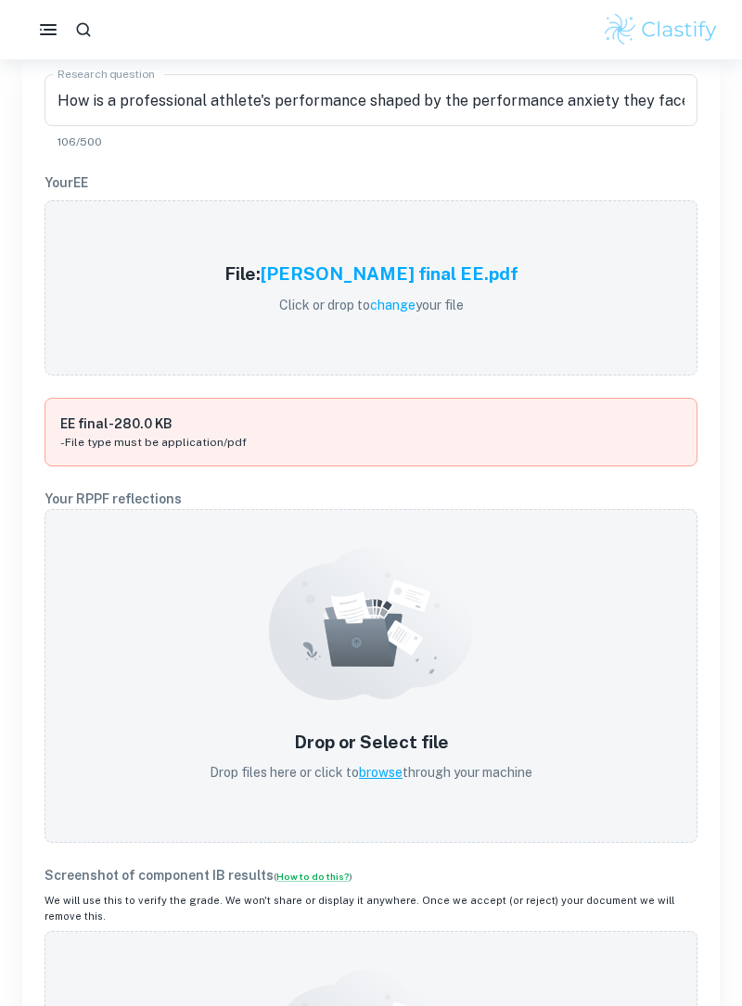
click at [69, 437] on p "- File type must be application/pdf" at bounding box center [370, 442] width 621 height 17
click at [106, 561] on div "Drop or Select file Drop files here or click to browse through your machine" at bounding box center [371, 676] width 653 height 335
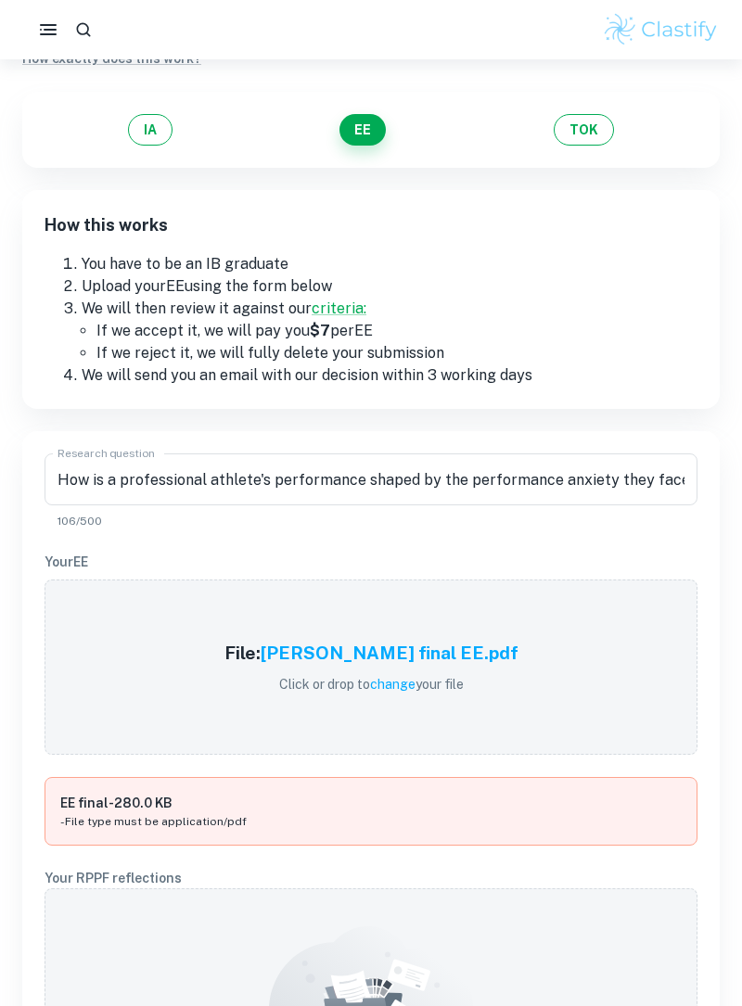
scroll to position [0, 0]
